Goal: Find specific page/section: Find specific page/section

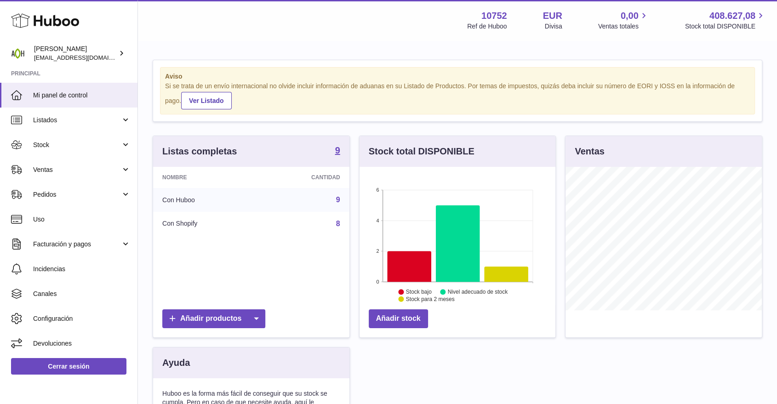
scroll to position [143, 196]
click at [71, 145] on span "Stock" at bounding box center [77, 145] width 88 height 9
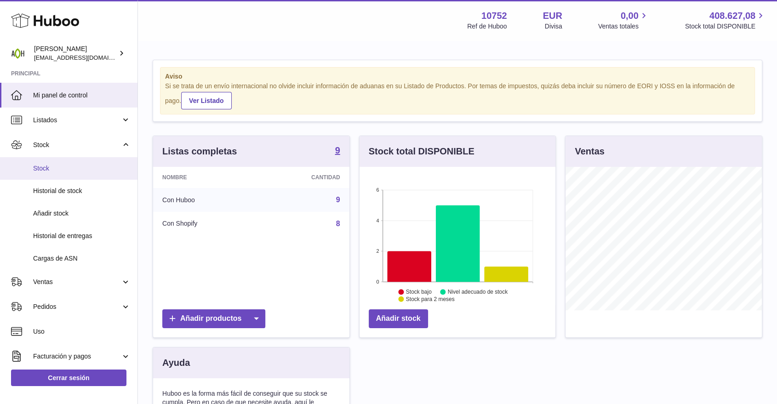
click at [55, 167] on span "Stock" at bounding box center [81, 168] width 97 height 9
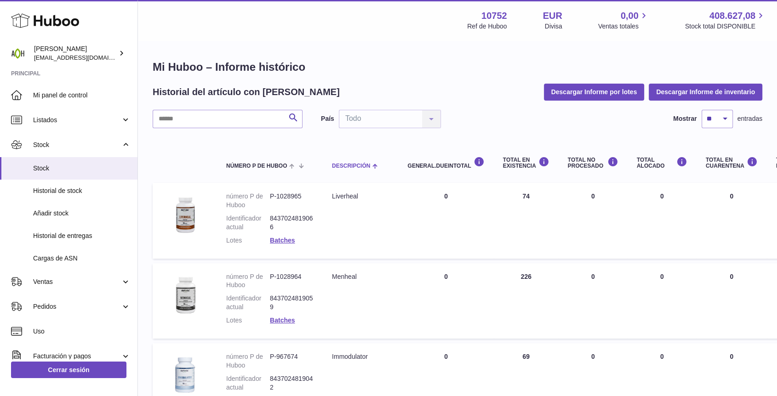
click at [340, 162] on div "Descripción" at bounding box center [360, 165] width 57 height 7
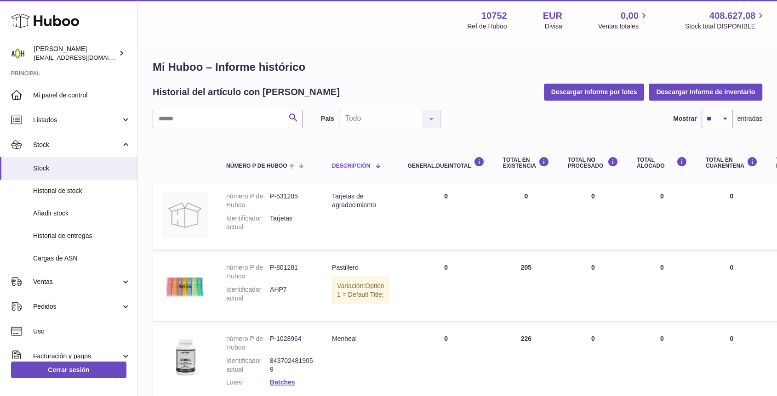
click at [340, 162] on div "Descripción" at bounding box center [360, 165] width 57 height 7
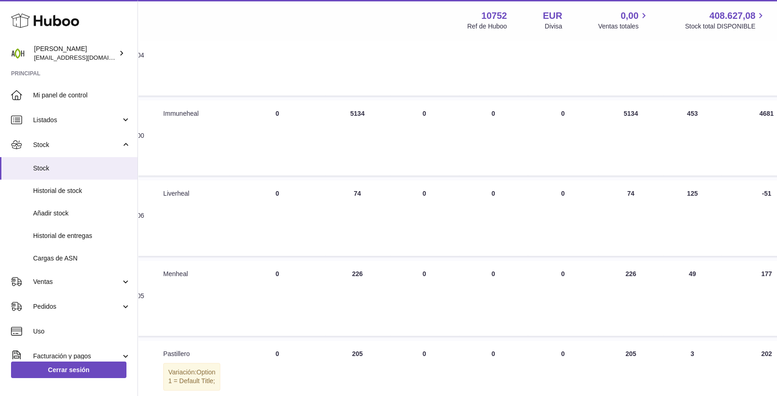
scroll to position [408, 169]
